Goal: Check status: Check status

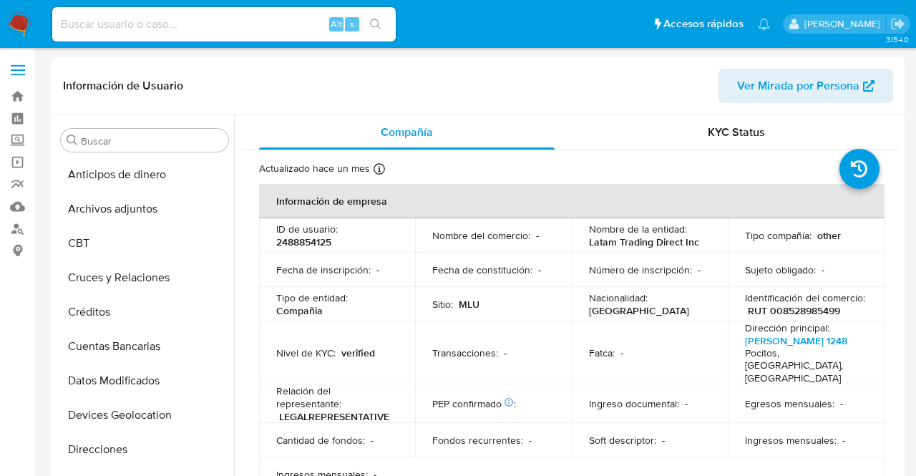
select select "10"
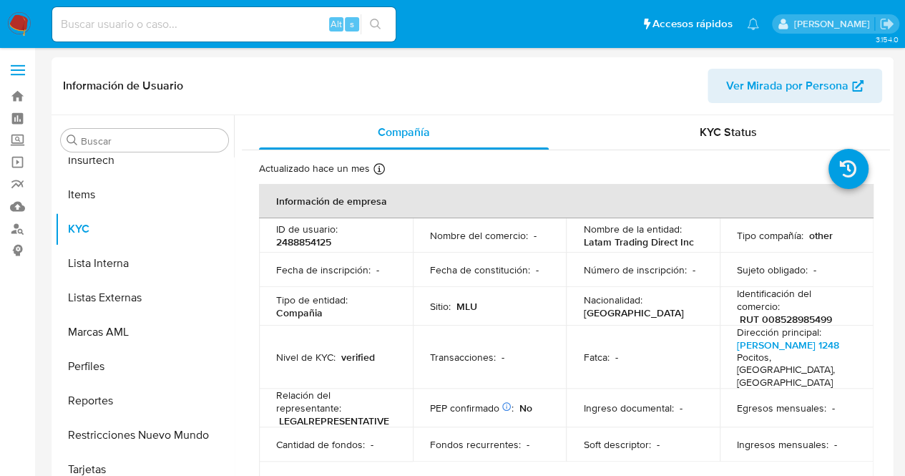
scroll to position [639, 0]
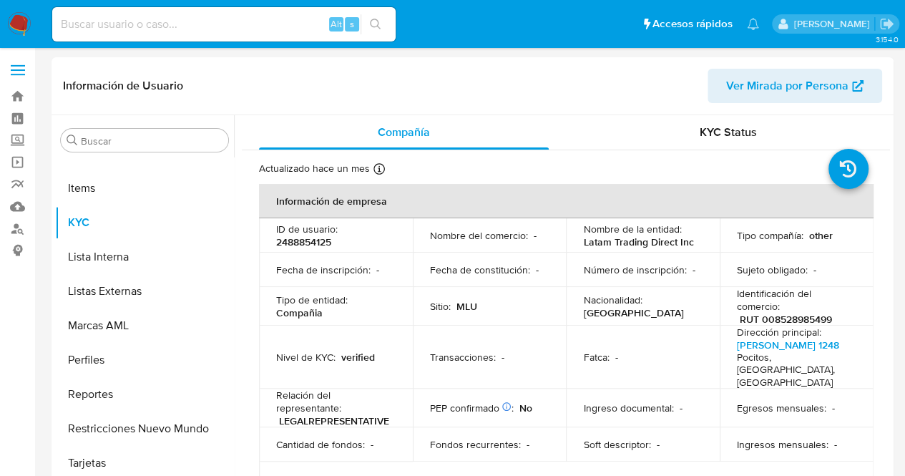
click at [138, 35] on div "Alt s" at bounding box center [223, 24] width 343 height 34
click at [137, 26] on input at bounding box center [223, 24] width 343 height 19
paste input "2239655019"
type input "2239655019"
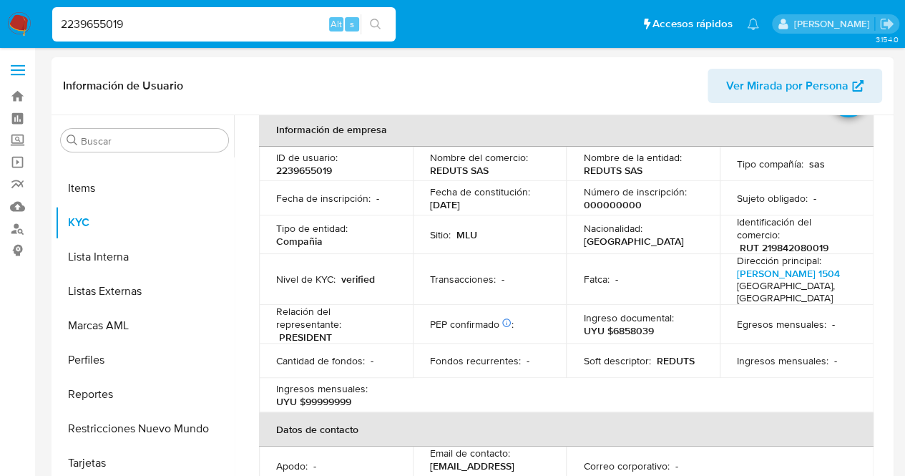
scroll to position [72, 0]
select select "10"
drag, startPoint x: 657, startPoint y: 320, endPoint x: 615, endPoint y: 314, distance: 43.3
click at [615, 314] on div "Ingreso documental : UYU $6858039" at bounding box center [642, 324] width 119 height 26
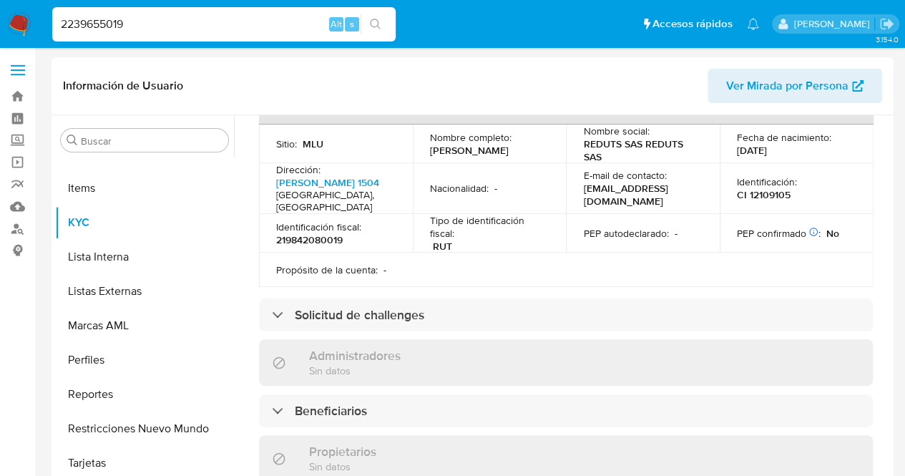
scroll to position [501, 0]
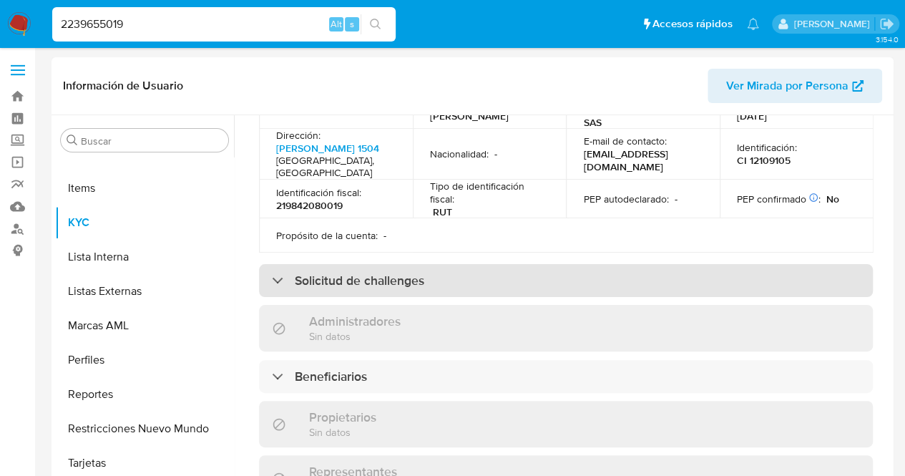
click at [346, 273] on h3 "Solicitud de challenges" at bounding box center [359, 281] width 129 height 16
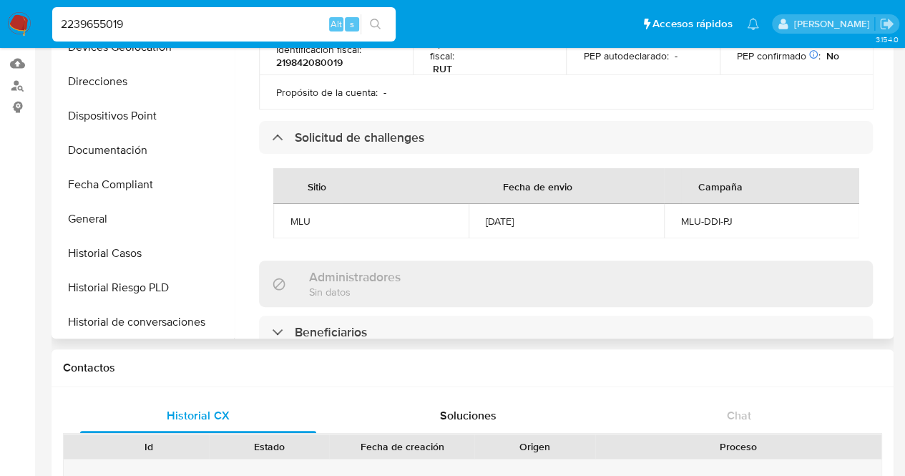
scroll to position [217, 0]
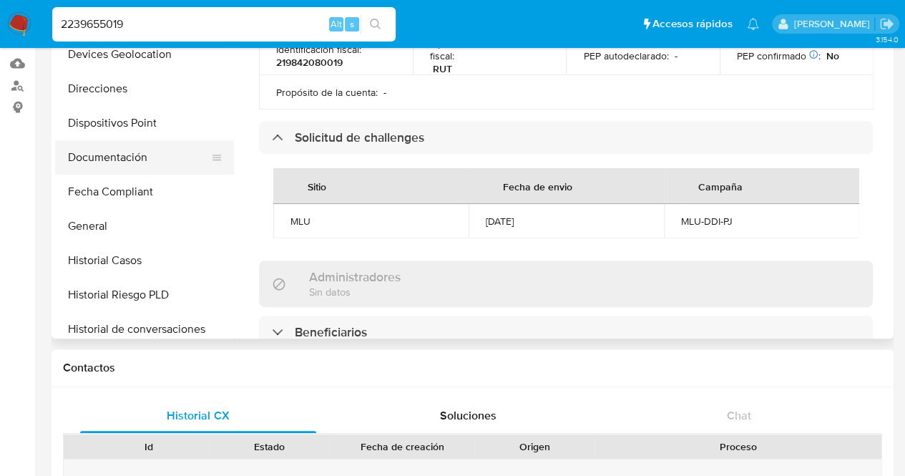
click at [164, 164] on button "Documentación" at bounding box center [138, 157] width 167 height 34
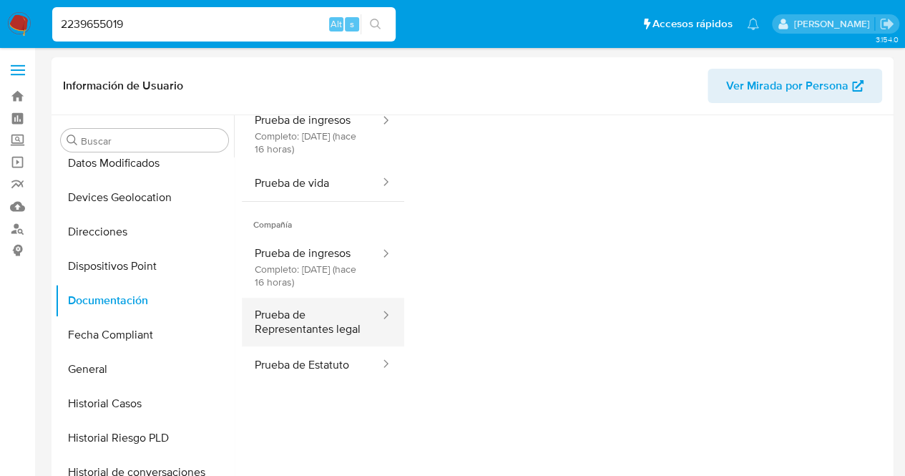
scroll to position [117, 0]
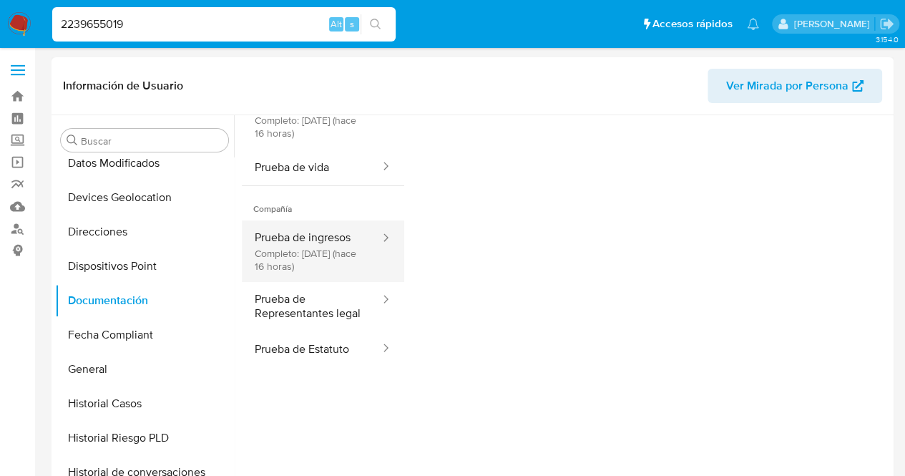
click at [319, 255] on button "Prueba de ingresos Completo: [DATE] (hace 16 horas)" at bounding box center [312, 251] width 140 height 62
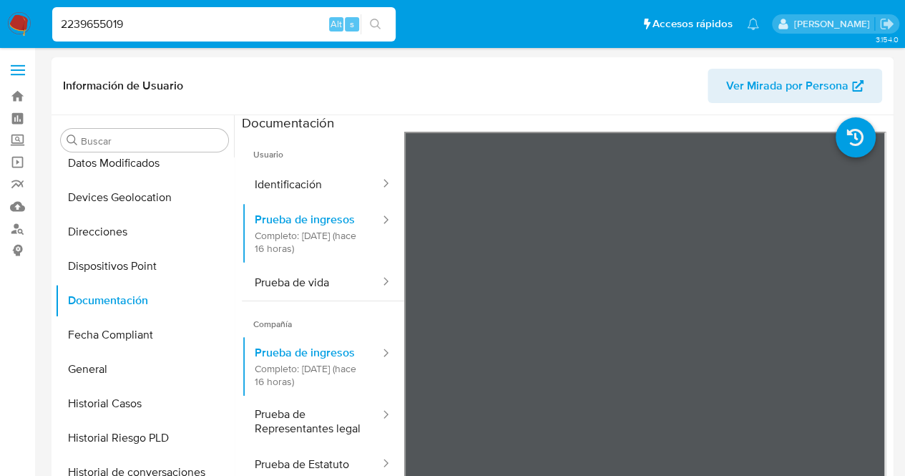
scroll to position [0, 0]
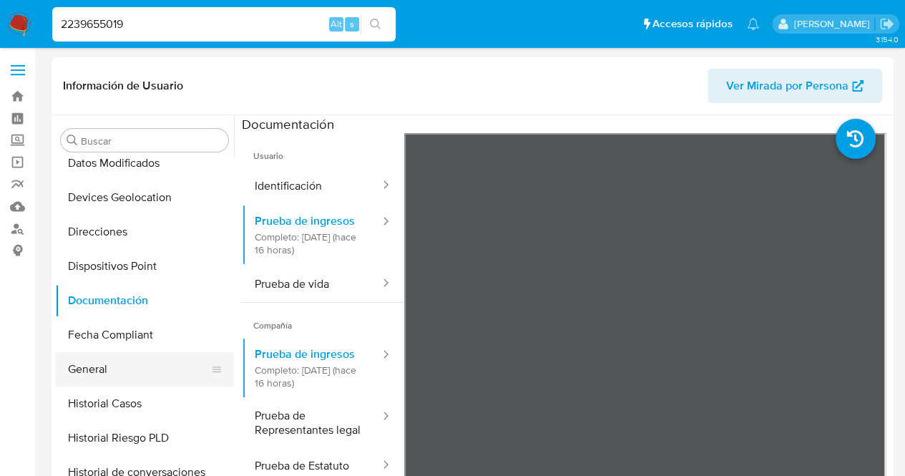
click at [97, 366] on button "General" at bounding box center [138, 369] width 167 height 34
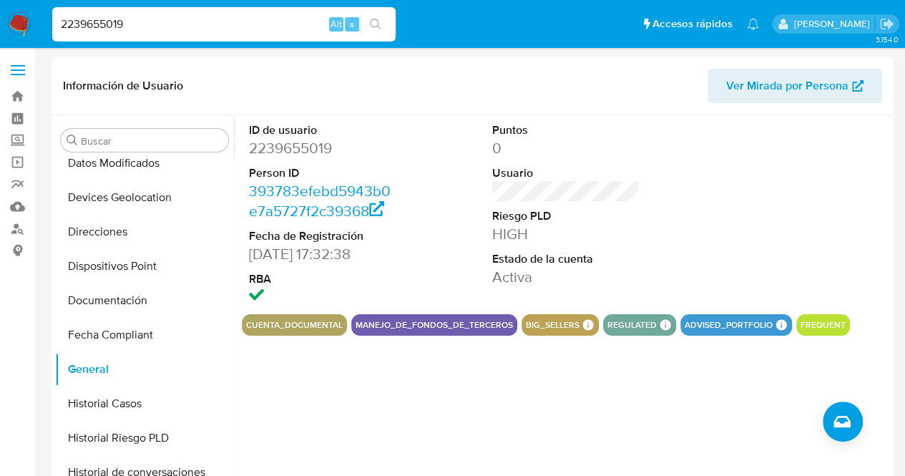
drag, startPoint x: 158, startPoint y: 26, endPoint x: 0, endPoint y: 5, distance: 159.5
click at [0, 5] on nav "Pausado Ver notificaciones 2239655019 Alt s Accesos rápidos Presiona las siguie…" at bounding box center [452, 24] width 905 height 48
paste input "1997744788"
type input "1997744788"
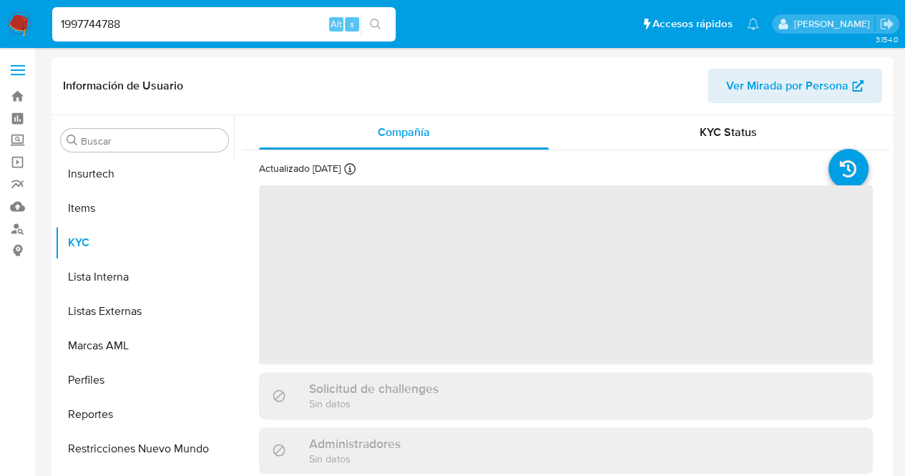
scroll to position [639, 0]
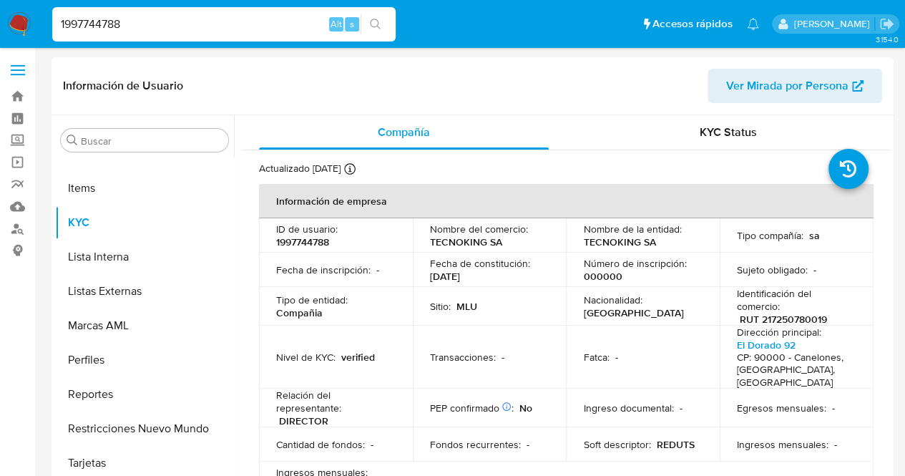
select select "10"
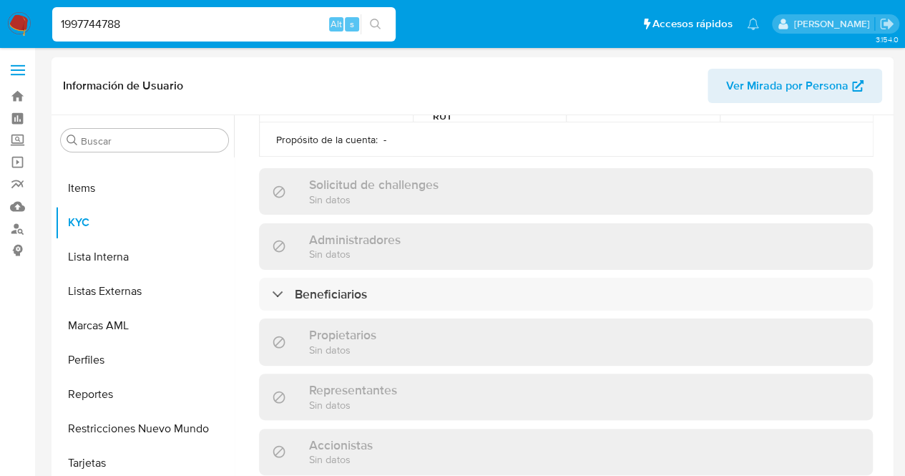
scroll to position [644, 0]
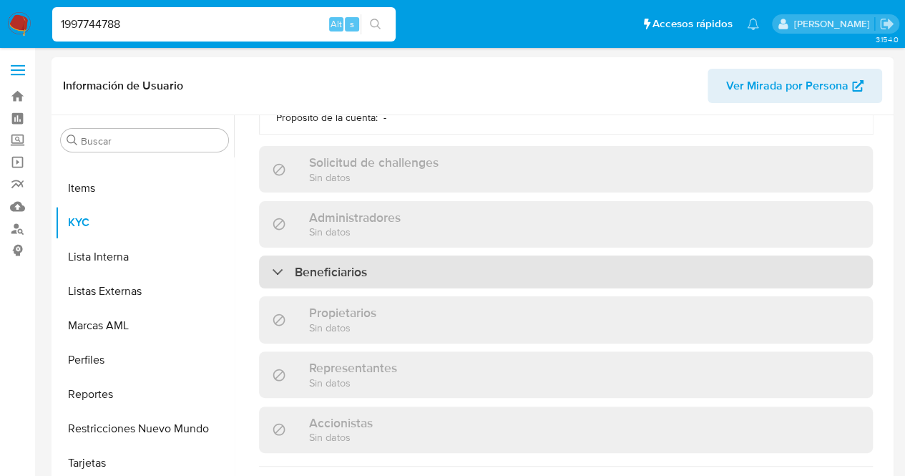
click at [363, 264] on h3 "Beneficiarios" at bounding box center [331, 272] width 72 height 16
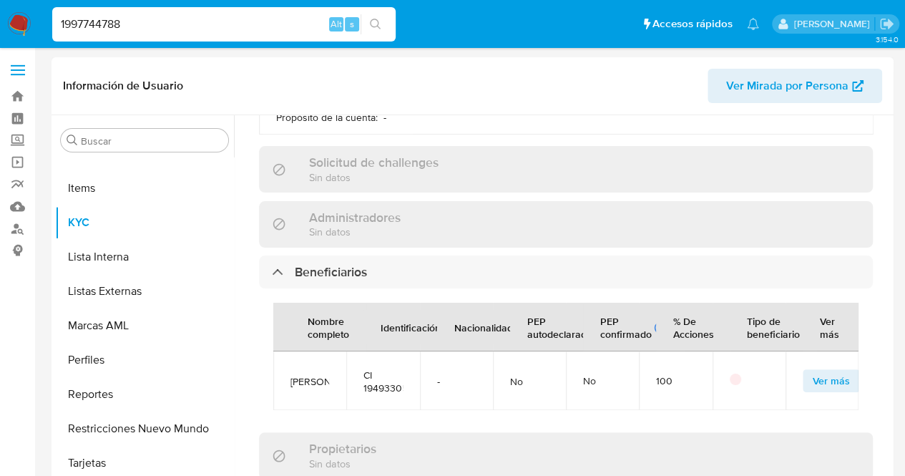
scroll to position [0, 1]
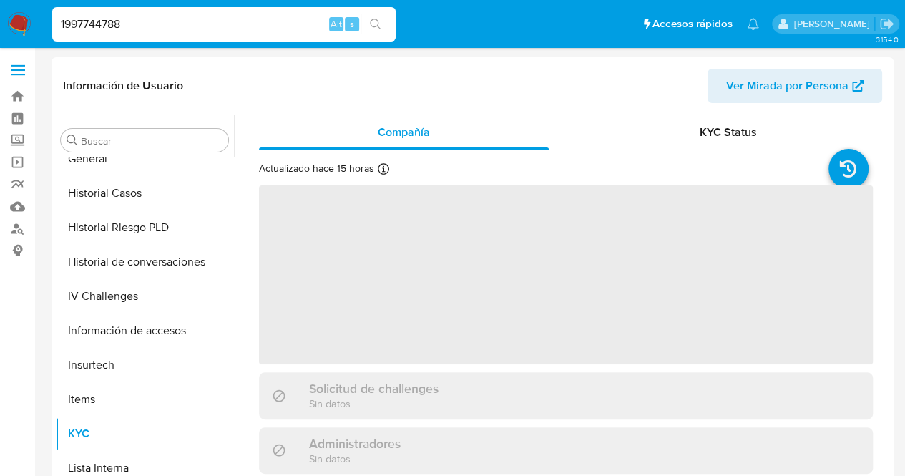
scroll to position [639, 0]
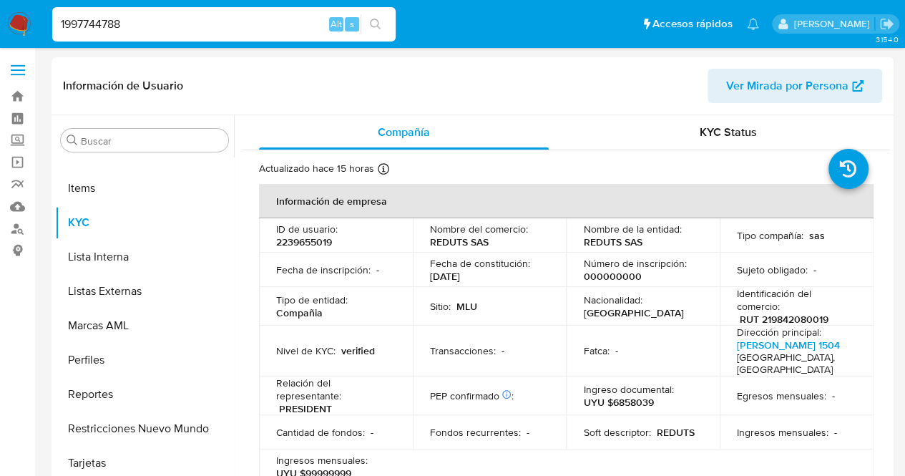
select select "10"
